Goal: Navigation & Orientation: Find specific page/section

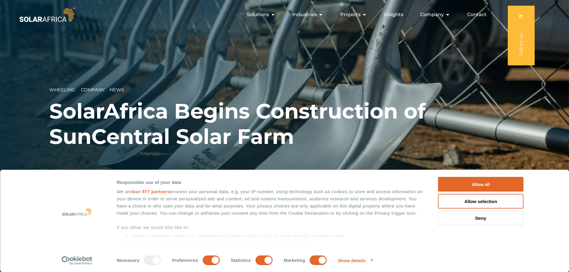
click at [473, 175] on div "Consent Details Ad Settings About Responsible use of your data We and our 977 p…" at bounding box center [284, 221] width 569 height 103
click at [472, 183] on button "Allow all" at bounding box center [480, 184] width 85 height 15
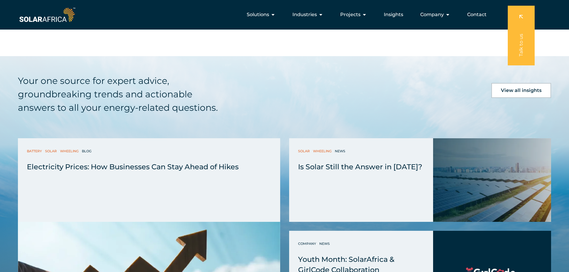
scroll to position [1430, 0]
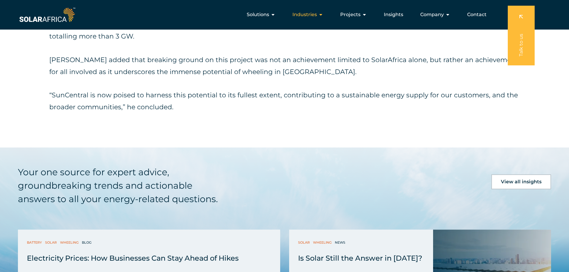
click at [322, 14] on icon "Menu" at bounding box center [321, 14] width 5 height 5
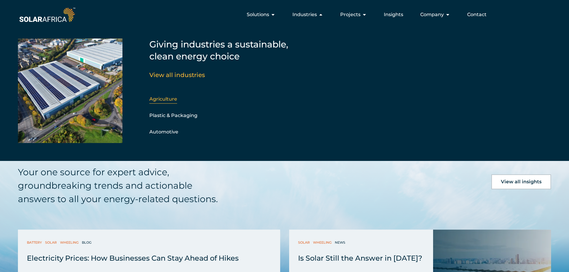
click at [167, 98] on link "Agriculture" at bounding box center [163, 99] width 28 height 6
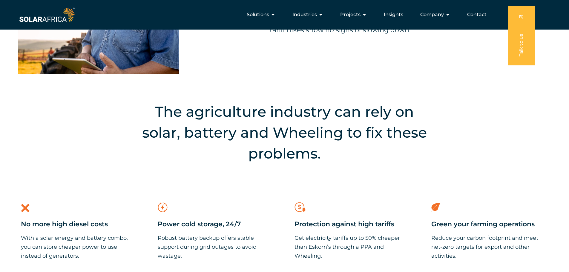
scroll to position [170, 0]
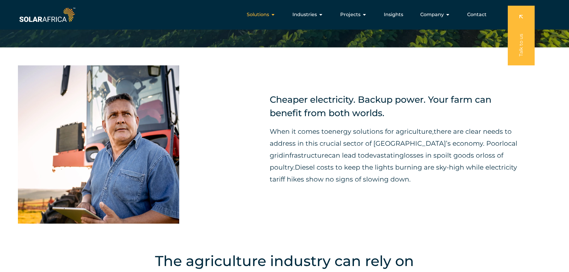
click at [275, 15] on icon "Menu" at bounding box center [273, 14] width 5 height 5
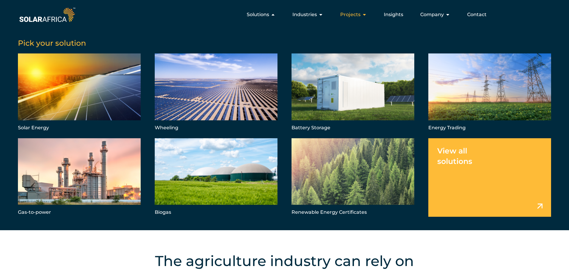
click at [364, 14] on icon "Menu" at bounding box center [364, 14] width 5 height 5
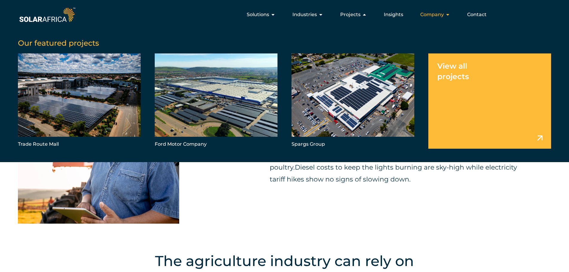
click at [447, 14] on icon "Menu" at bounding box center [448, 14] width 5 height 5
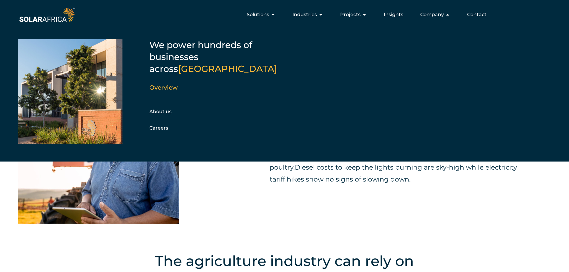
click at [83, 95] on div "Menu" at bounding box center [70, 91] width 105 height 105
click at [161, 109] on link "About us" at bounding box center [160, 112] width 22 height 6
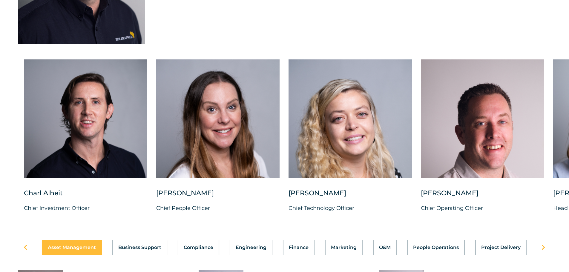
scroll to position [1494, 0]
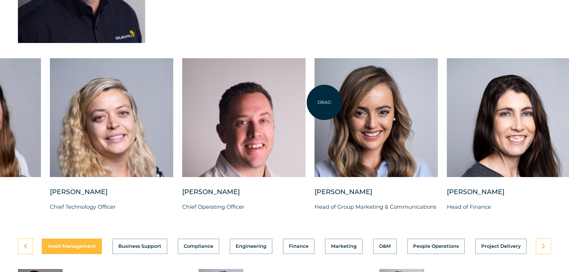
drag, startPoint x: 563, startPoint y: 103, endPoint x: 230, endPoint y: 102, distance: 332.9
click at [315, 103] on div at bounding box center [376, 117] width 123 height 119
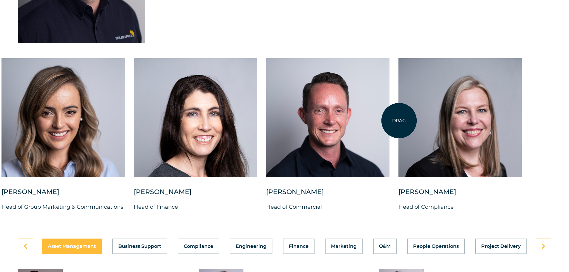
drag, startPoint x: 554, startPoint y: 120, endPoint x: 342, endPoint y: 118, distance: 211.9
click at [354, 120] on div "Charl Alheit Chief Investment Officer Candice Seggie Chief People Officer Suné …" at bounding box center [1, 139] width 1107 height 163
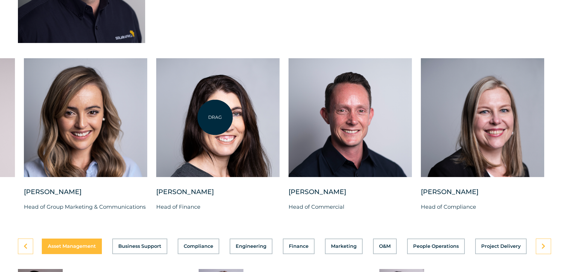
drag, startPoint x: 215, startPoint y: 117, endPoint x: 530, endPoint y: 126, distance: 315.1
click at [280, 126] on div at bounding box center [217, 117] width 123 height 119
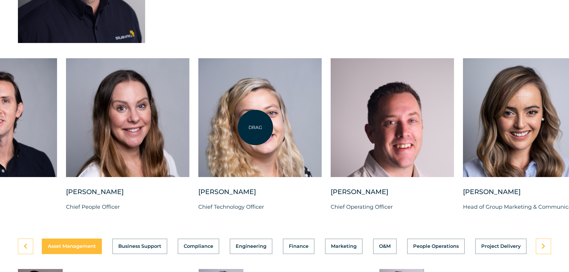
drag, startPoint x: 213, startPoint y: 128, endPoint x: 334, endPoint y: 127, distance: 121.0
click at [322, 127] on div at bounding box center [259, 117] width 123 height 119
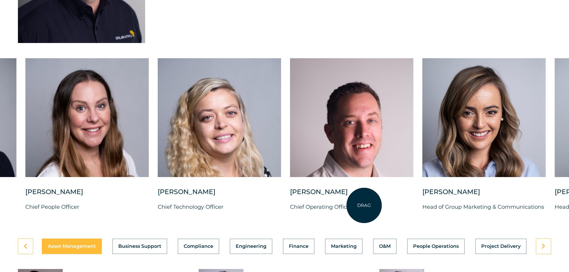
drag, startPoint x: 495, startPoint y: 207, endPoint x: 258, endPoint y: 190, distance: 237.8
click at [290, 193] on div "Vincent Labuschagne Chief Operating Officer" at bounding box center [351, 204] width 123 height 33
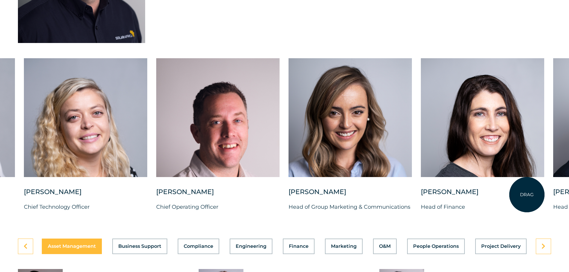
drag, startPoint x: 527, startPoint y: 195, endPoint x: 388, endPoint y: 192, distance: 139.6
click at [421, 194] on div "Belinda Grobler" at bounding box center [482, 195] width 123 height 15
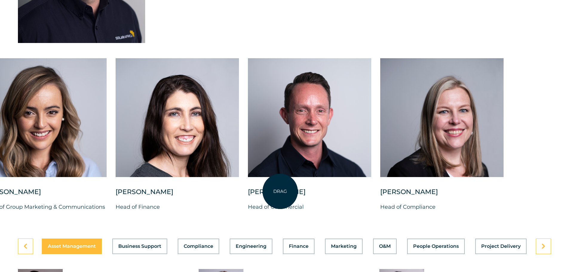
drag, startPoint x: 484, startPoint y: 190, endPoint x: 205, endPoint y: 183, distance: 278.3
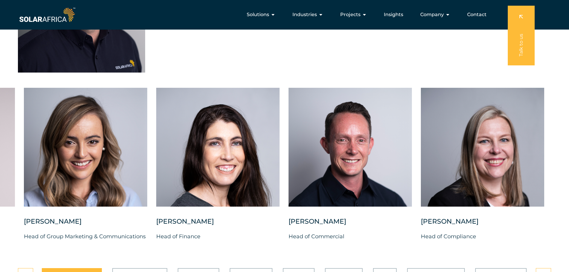
scroll to position [1414, 0]
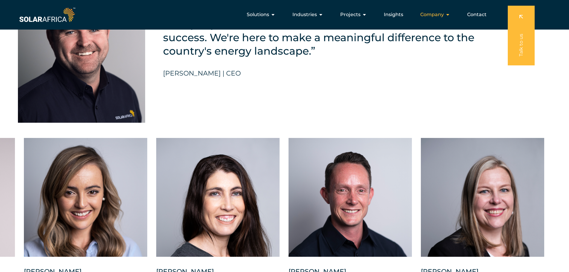
click at [449, 13] on icon "Menu" at bounding box center [448, 14] width 5 height 5
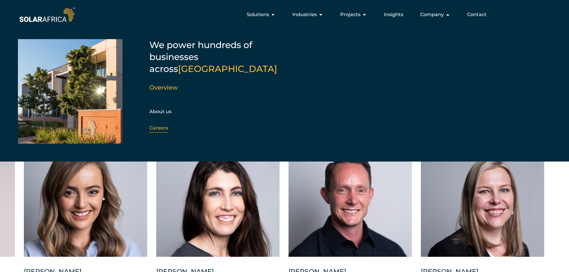
click at [158, 125] on link "Careers" at bounding box center [158, 128] width 19 height 6
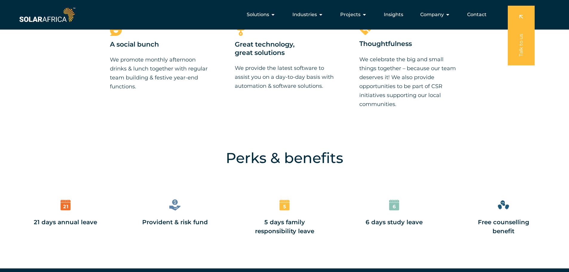
scroll to position [598, 0]
